Goal: Navigation & Orientation: Find specific page/section

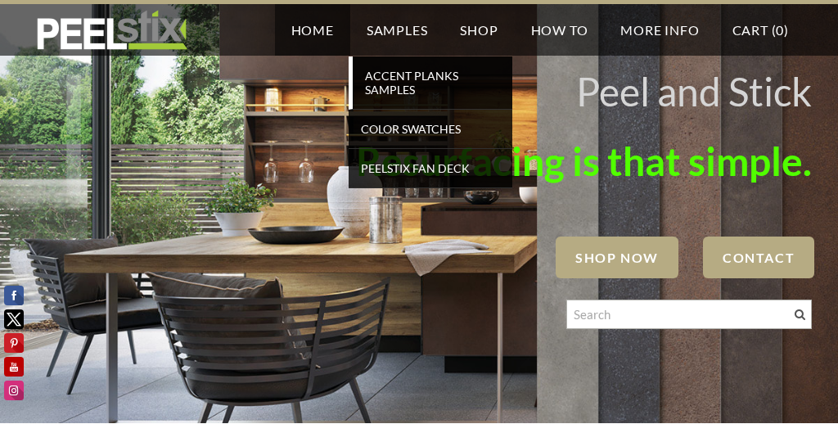
click at [395, 92] on span "Accent Planks Samples" at bounding box center [432, 83] width 151 height 36
